Goal: Transaction & Acquisition: Purchase product/service

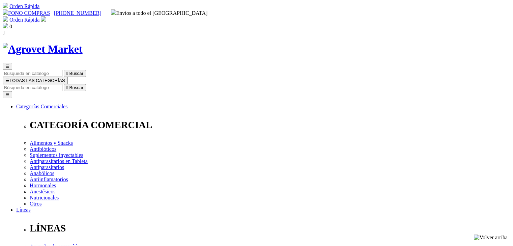
click at [62, 84] on input "Buscar" at bounding box center [33, 87] width 60 height 7
type input "curabicher"
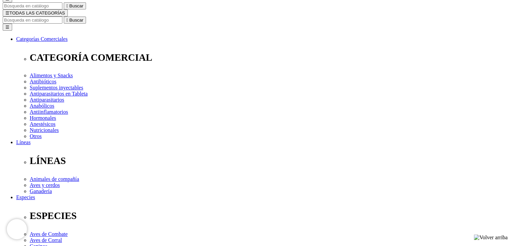
scroll to position [135, 0]
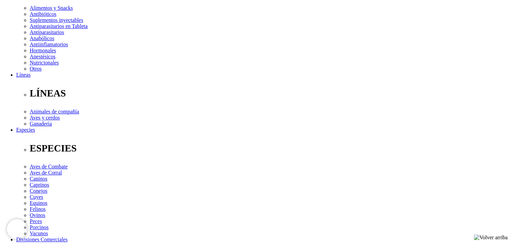
type input "12"
select select "367"
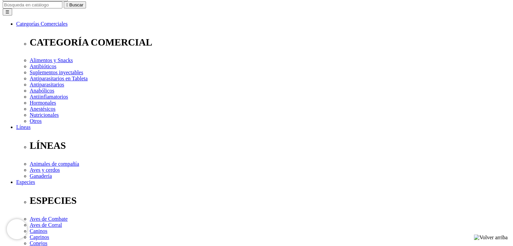
scroll to position [67, 0]
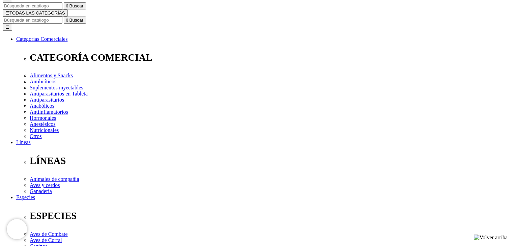
type input "6"
select select "367"
type input "1"
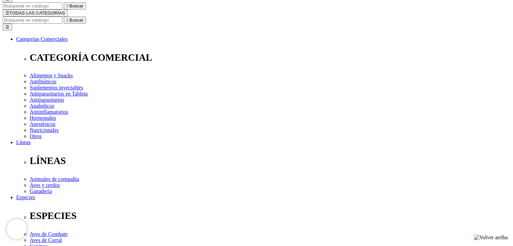
select select "367"
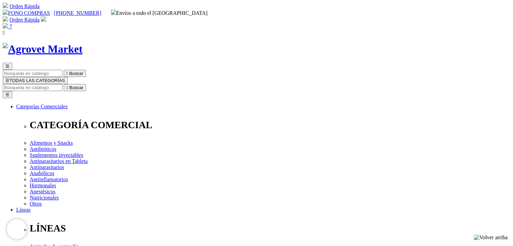
click at [62, 84] on input "Buscar" at bounding box center [33, 87] width 60 height 7
type input "cura"
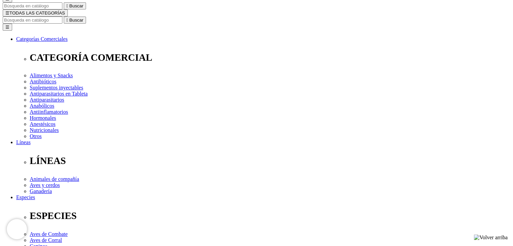
type input "6"
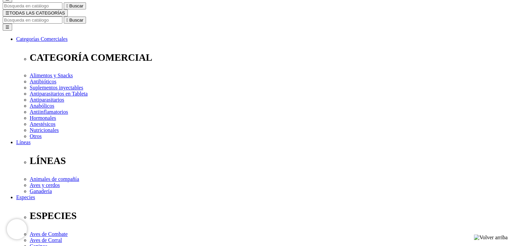
select select "367"
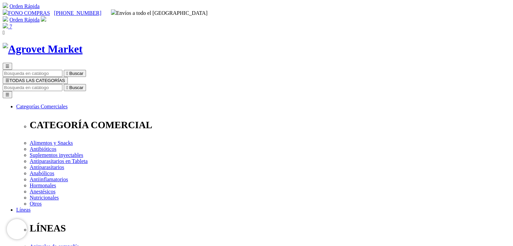
click at [8, 23] on img at bounding box center [5, 25] width 5 height 5
type input "6"
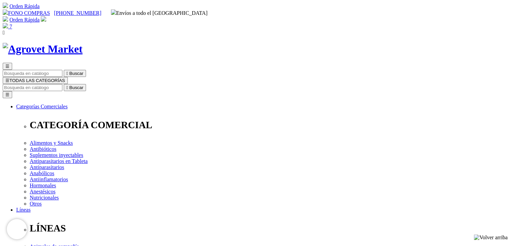
type input "12"
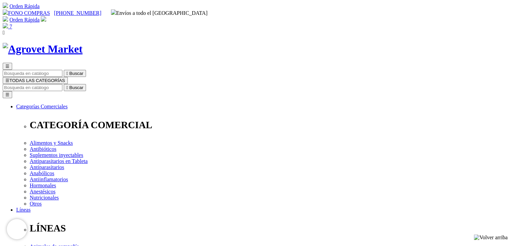
type input "11"
type input "12"
type input "13"
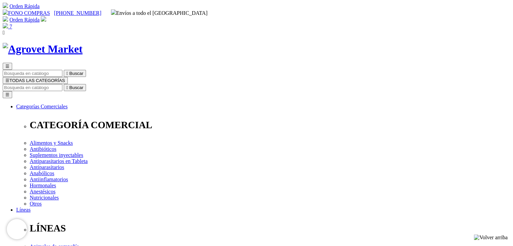
type input "8"
type input "6"
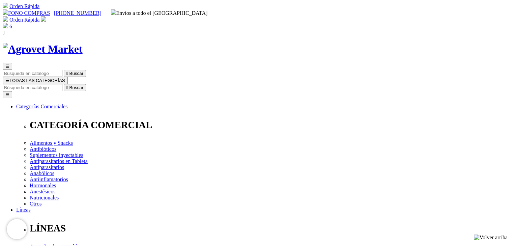
radio input "true"
type input "j"
type input "[PERSON_NAME]"
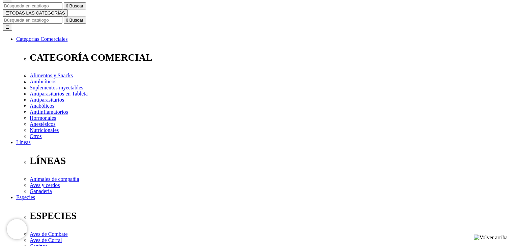
type input "LA [PERSON_NAME]"
select select "DNI"
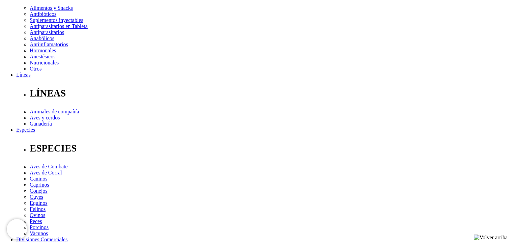
type input "06252290"
select select "Distribuidor_mayorista"
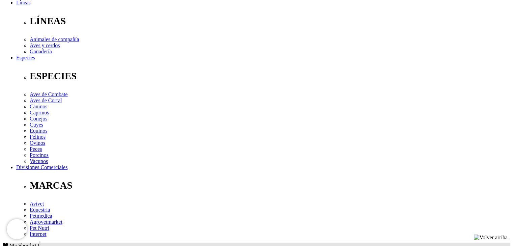
scroll to position [270, 0]
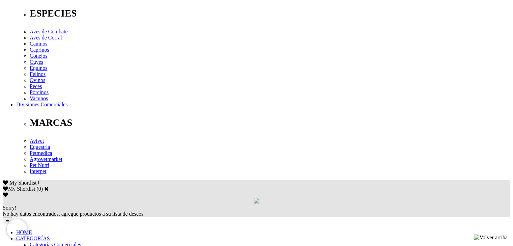
type input "[EMAIL_ADDRESS][DOMAIN_NAME]"
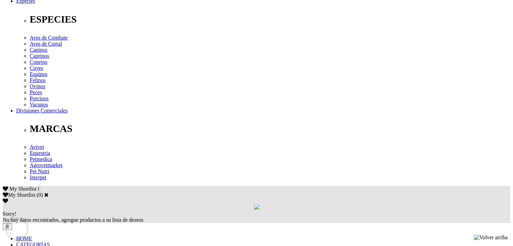
scroll to position [196, 0]
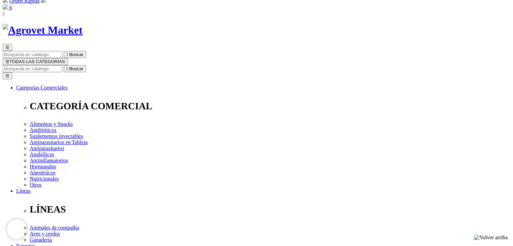
scroll to position [0, 0]
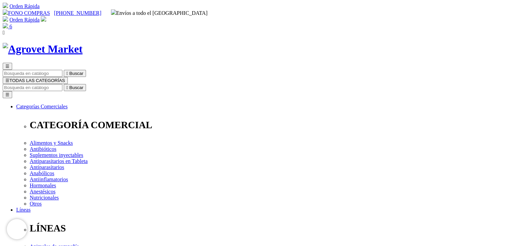
click at [50, 10] on link "FONO COMPRAS" at bounding box center [26, 13] width 47 height 6
